Goal: Register for event/course

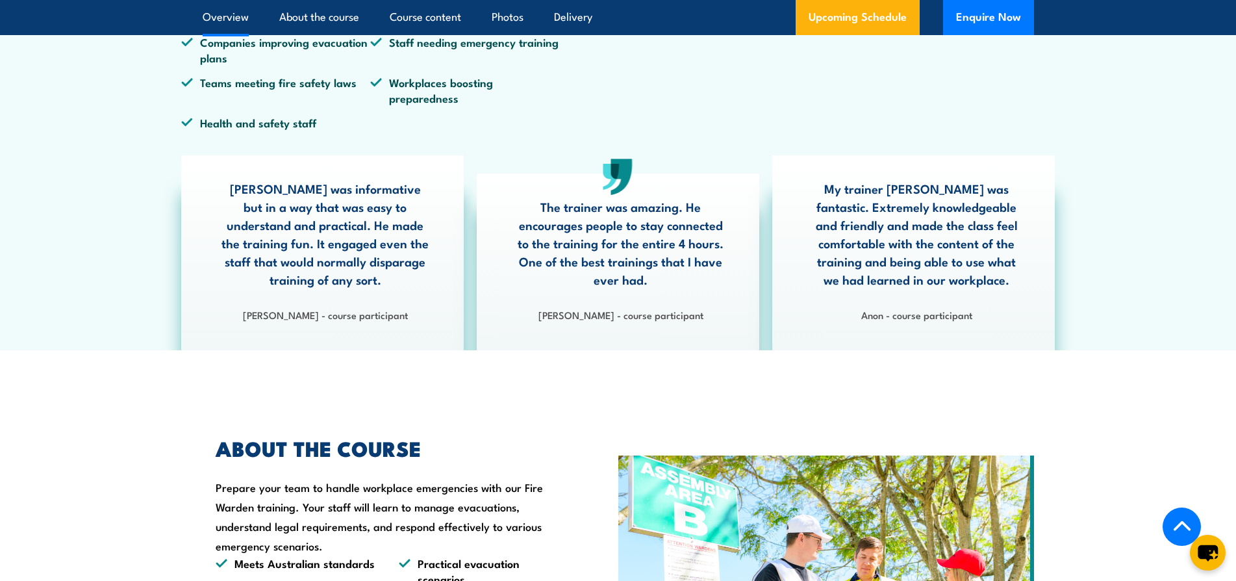
scroll to position [390, 0]
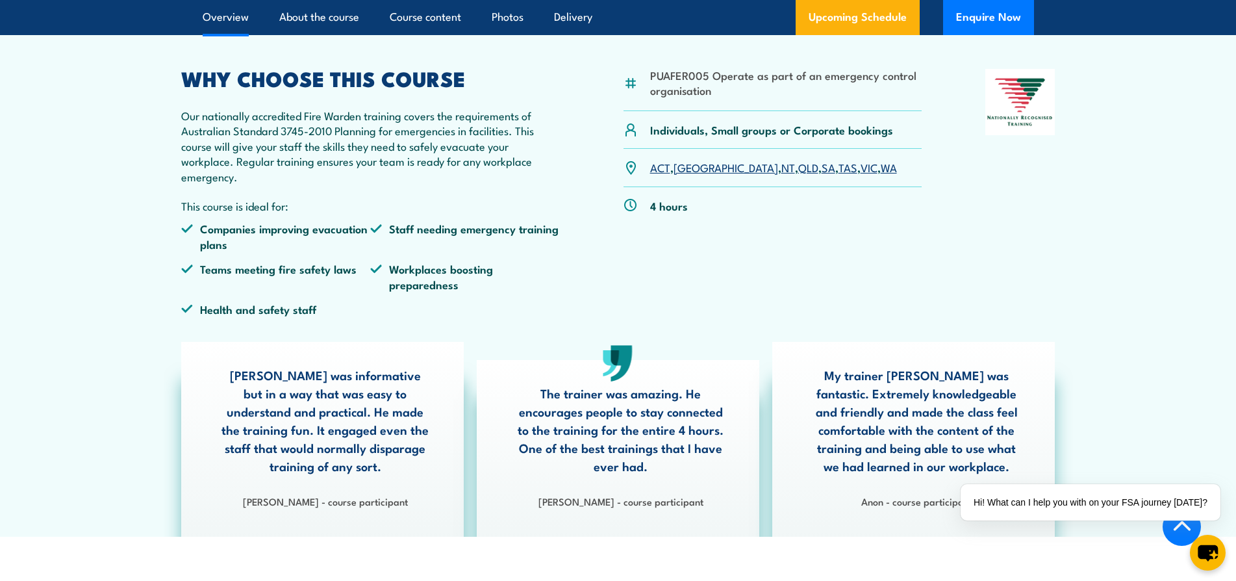
click at [685, 166] on link "[GEOGRAPHIC_DATA]" at bounding box center [726, 167] width 105 height 16
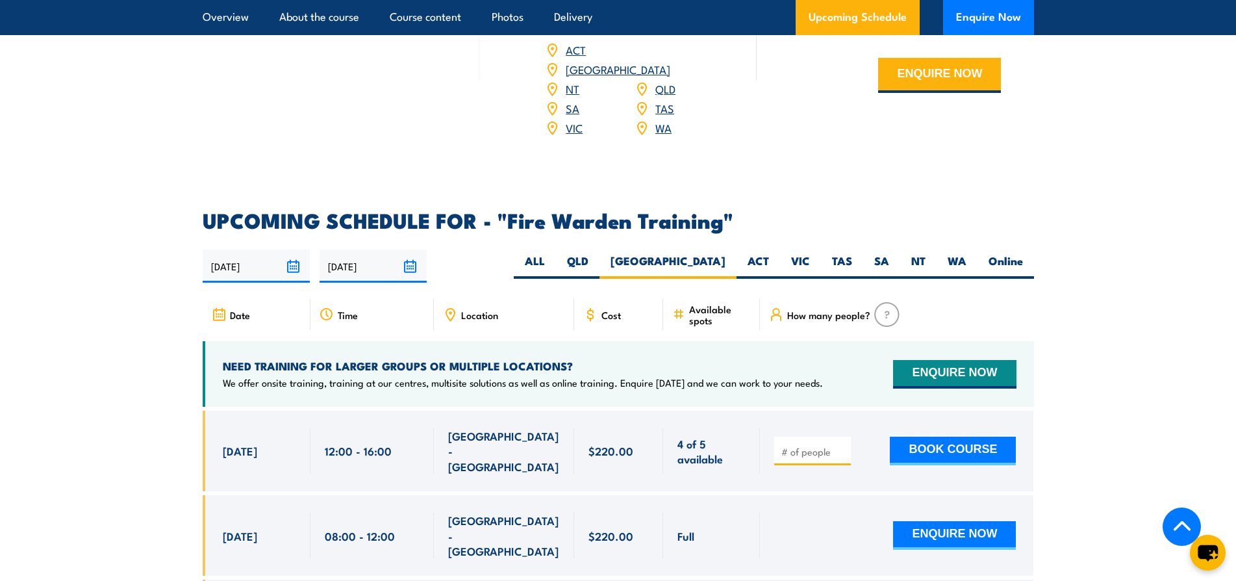
scroll to position [2222, 0]
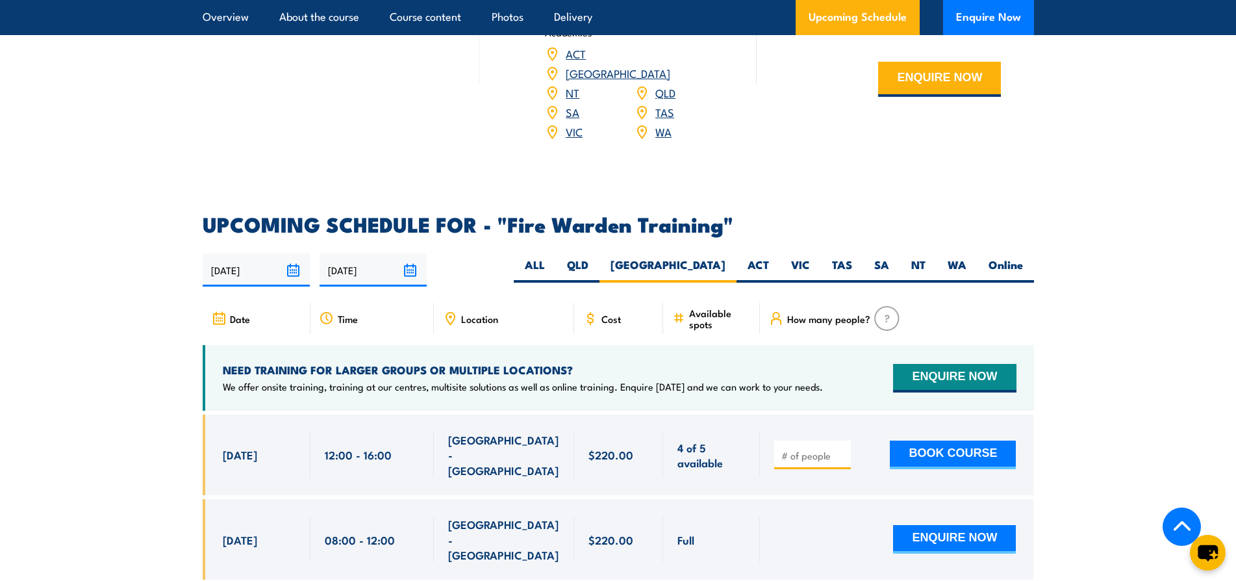
click at [495, 313] on span "Location" at bounding box center [479, 318] width 37 height 11
click at [483, 313] on span "Location" at bounding box center [479, 318] width 37 height 11
click at [437, 303] on div "Location" at bounding box center [504, 318] width 140 height 31
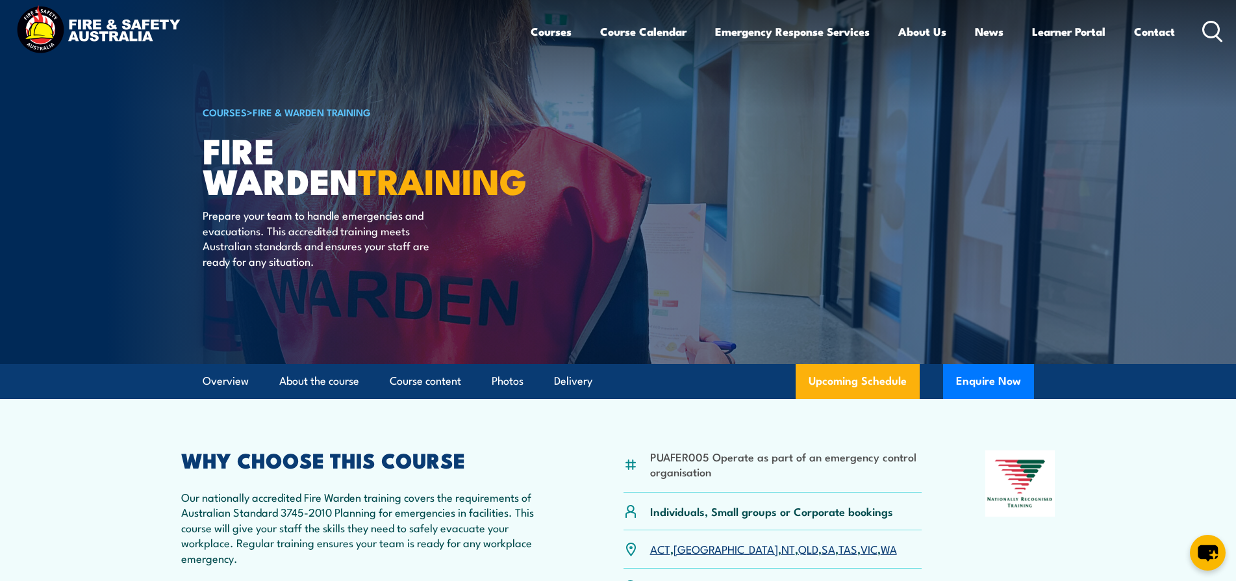
scroll to position [0, 0]
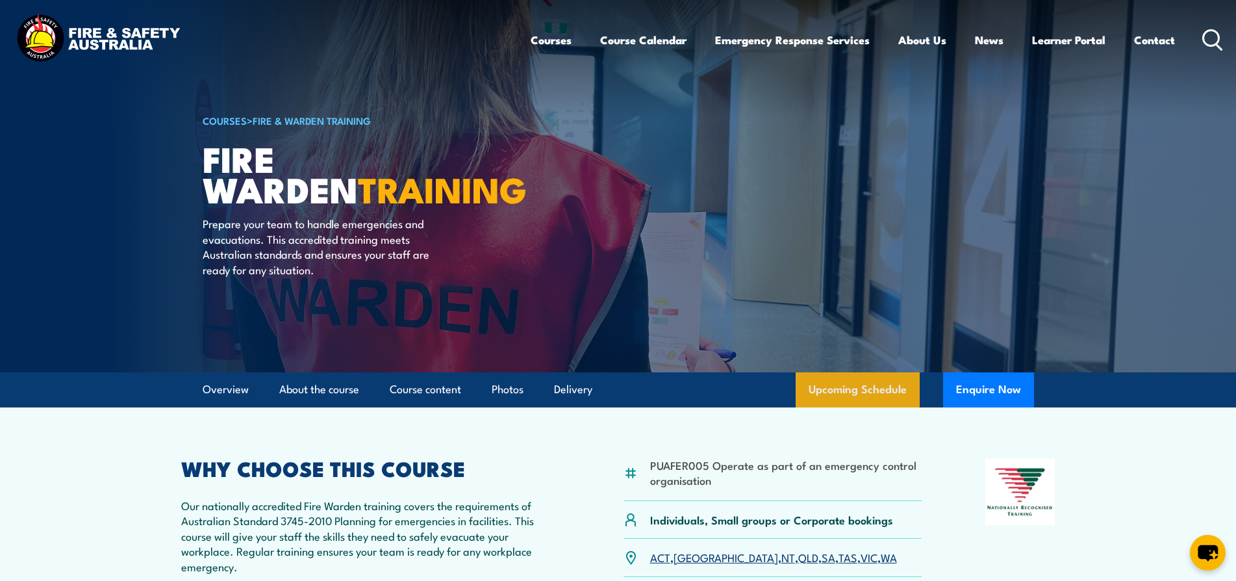
click at [823, 375] on link "Upcoming Schedule" at bounding box center [858, 389] width 124 height 35
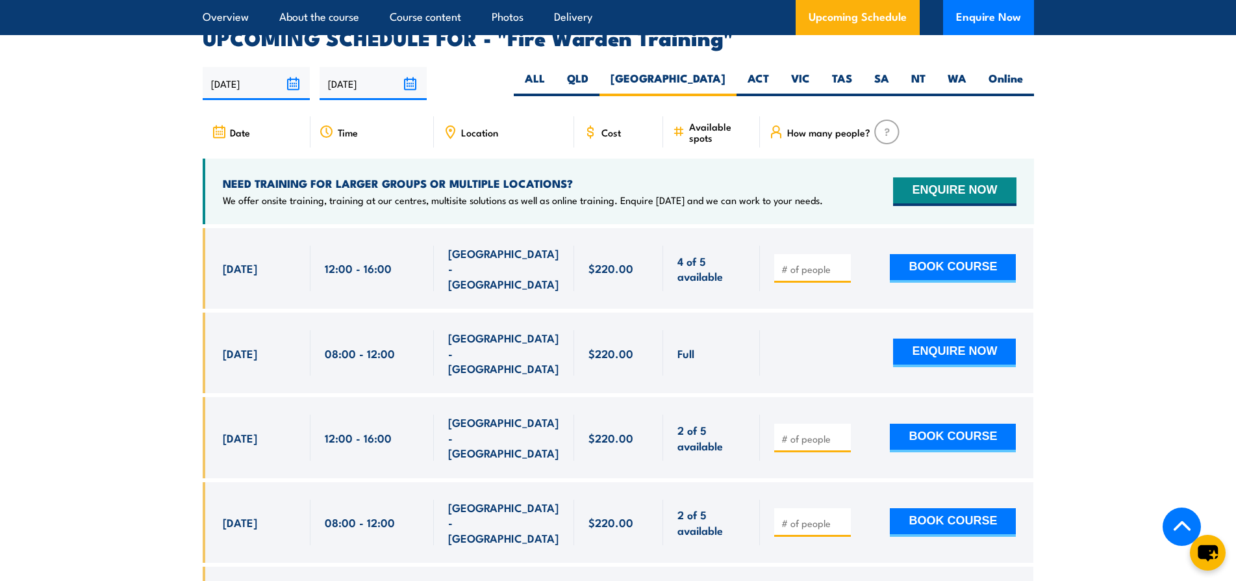
scroll to position [2416, 0]
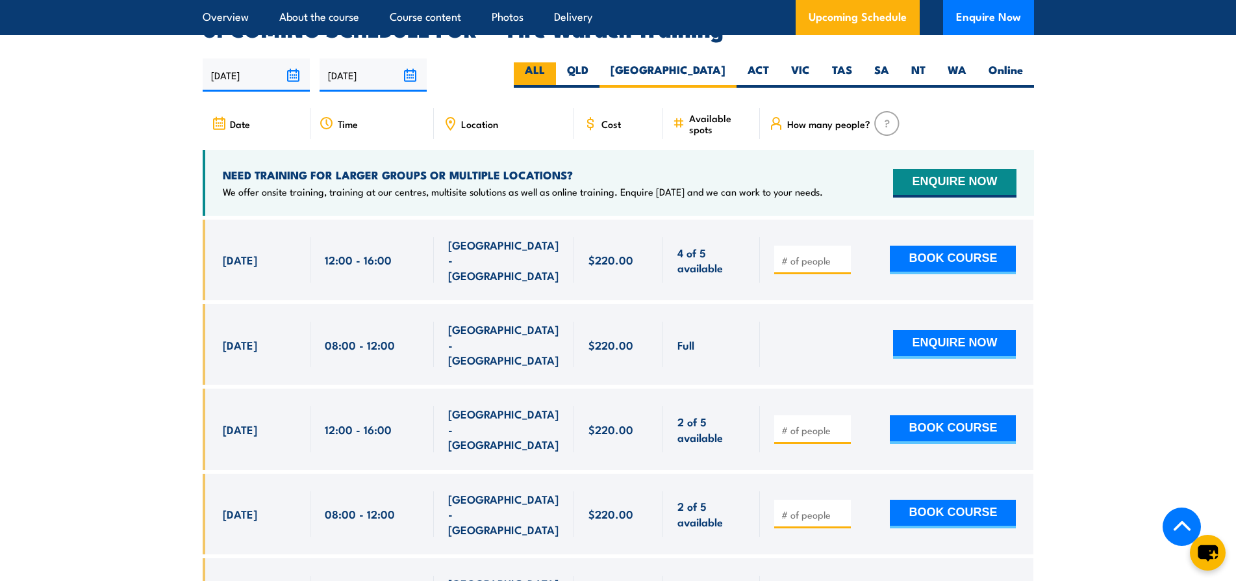
click at [556, 62] on label "ALL" at bounding box center [535, 74] width 42 height 25
click at [554, 62] on input "ALL" at bounding box center [549, 66] width 8 height 8
radio input "true"
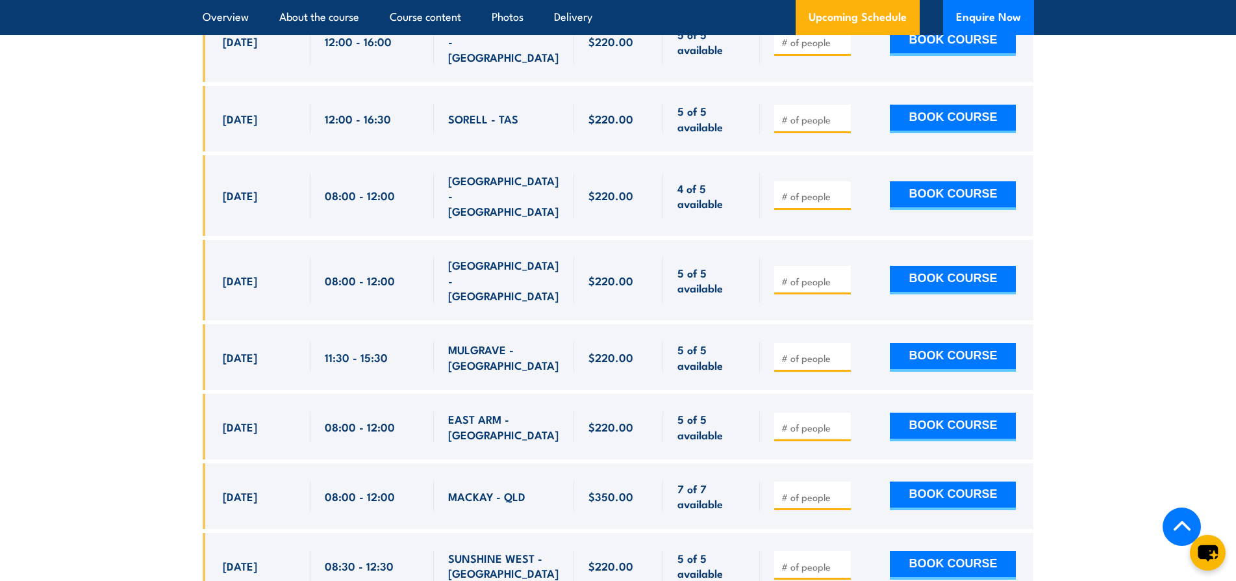
scroll to position [7614, 0]
